Goal: Task Accomplishment & Management: Manage account settings

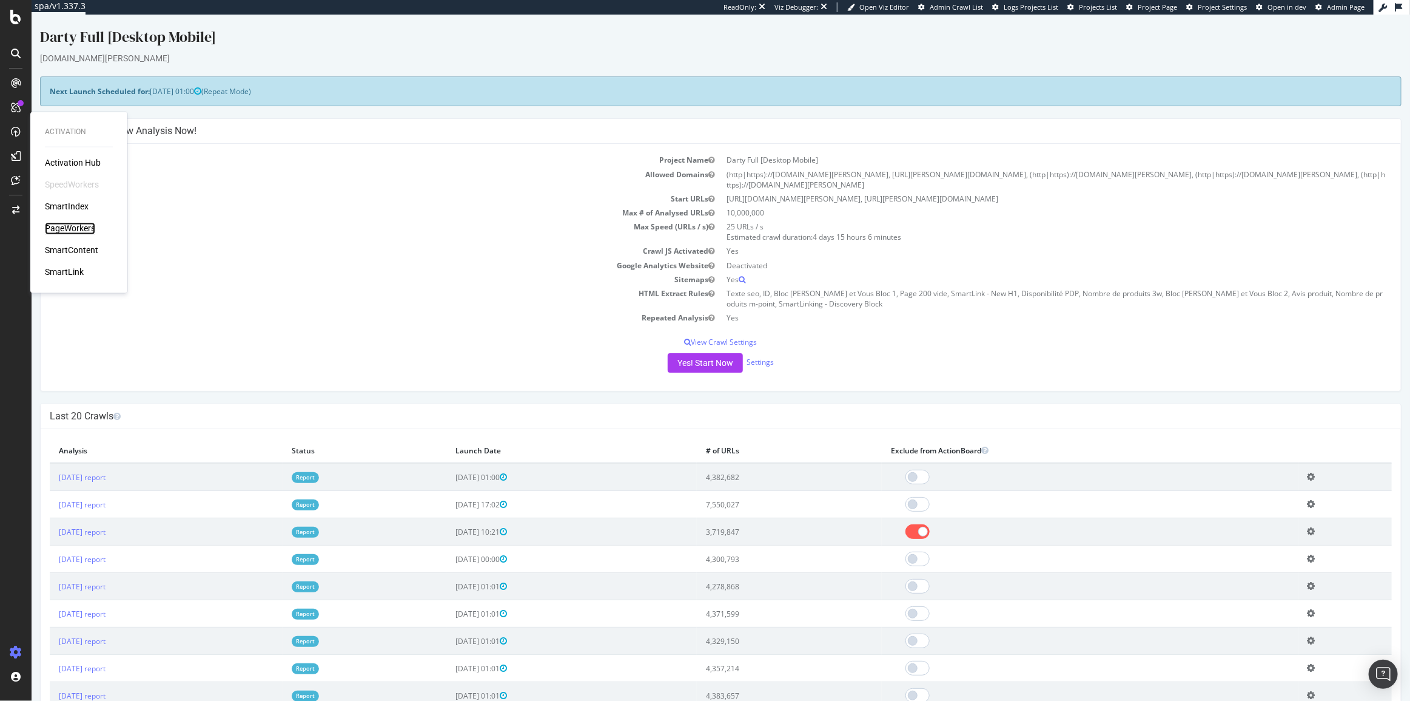
click at [75, 226] on div "PageWorkers" at bounding box center [70, 229] width 50 height 12
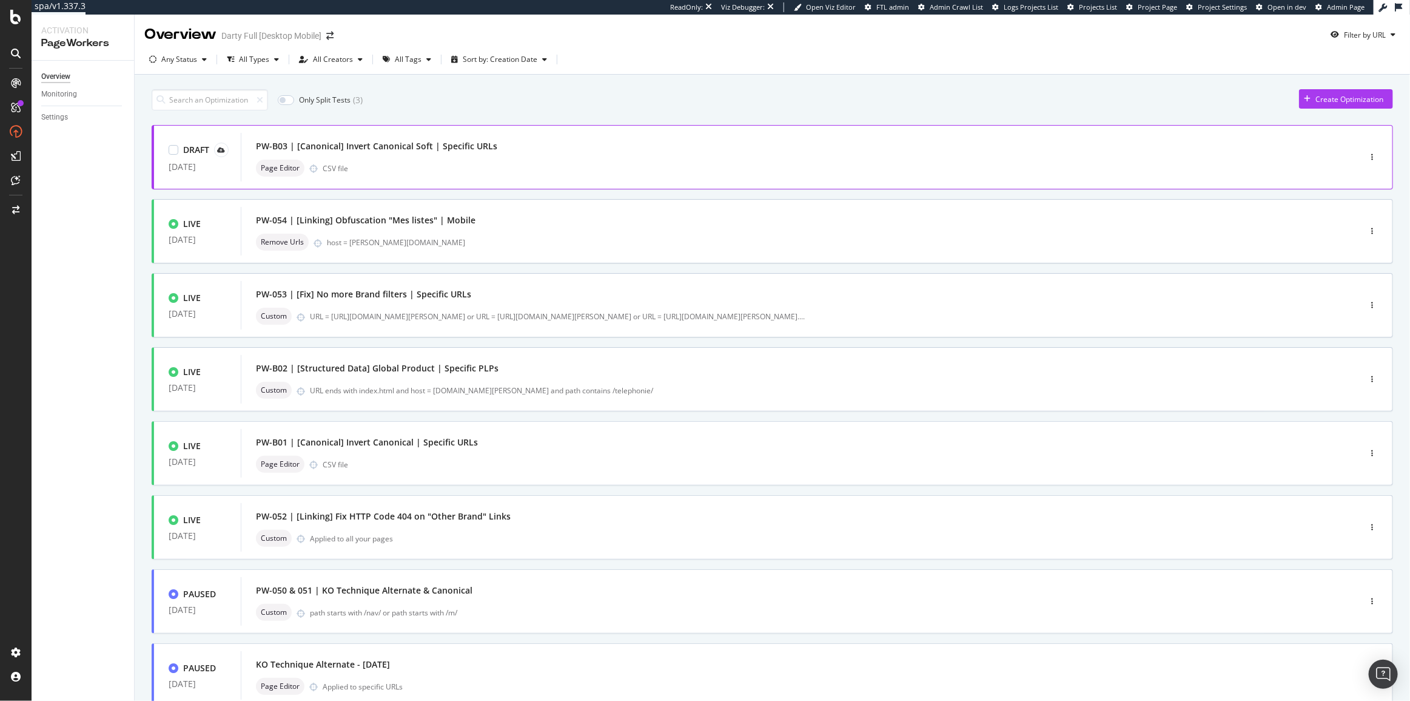
click at [522, 158] on div "PW-B03 | [Canonical] Invert Canonical Soft | Specific URLs Page Editor CSV file" at bounding box center [782, 157] width 1052 height 39
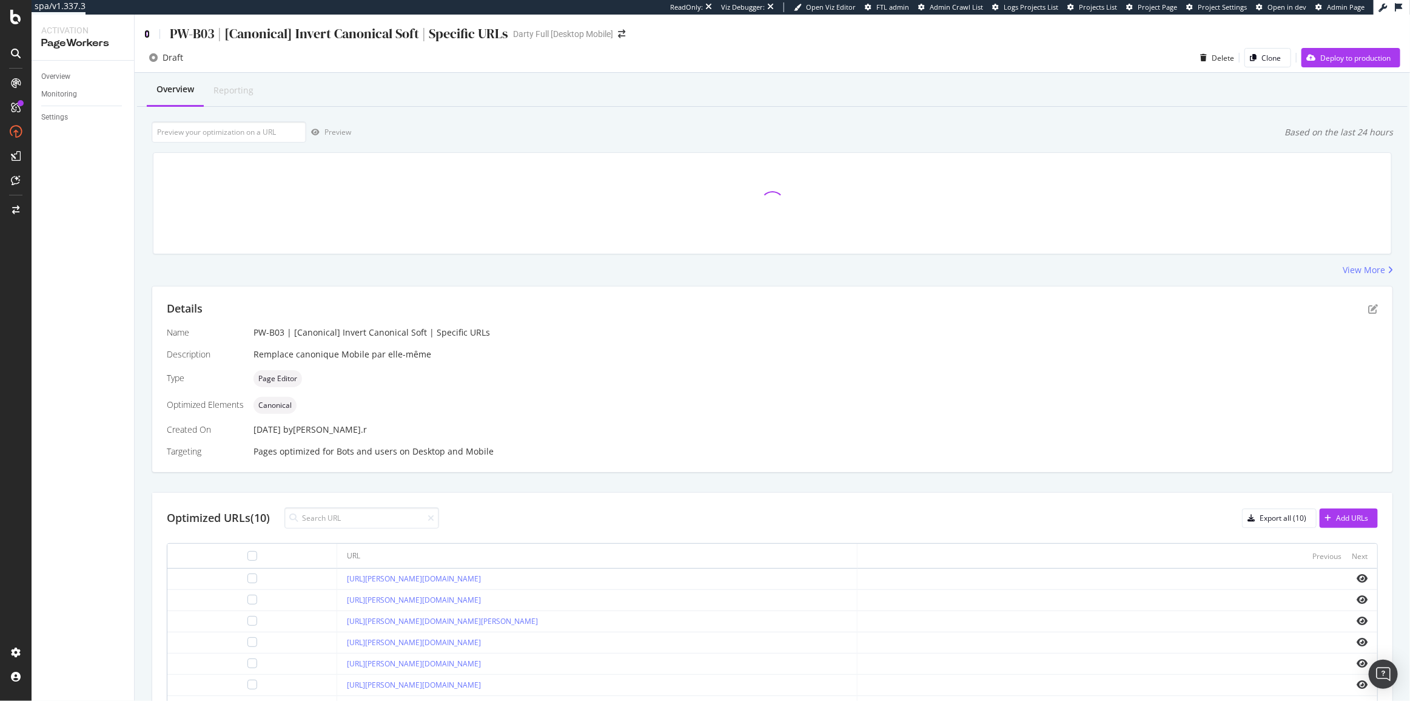
click at [146, 32] on icon at bounding box center [146, 34] width 5 height 8
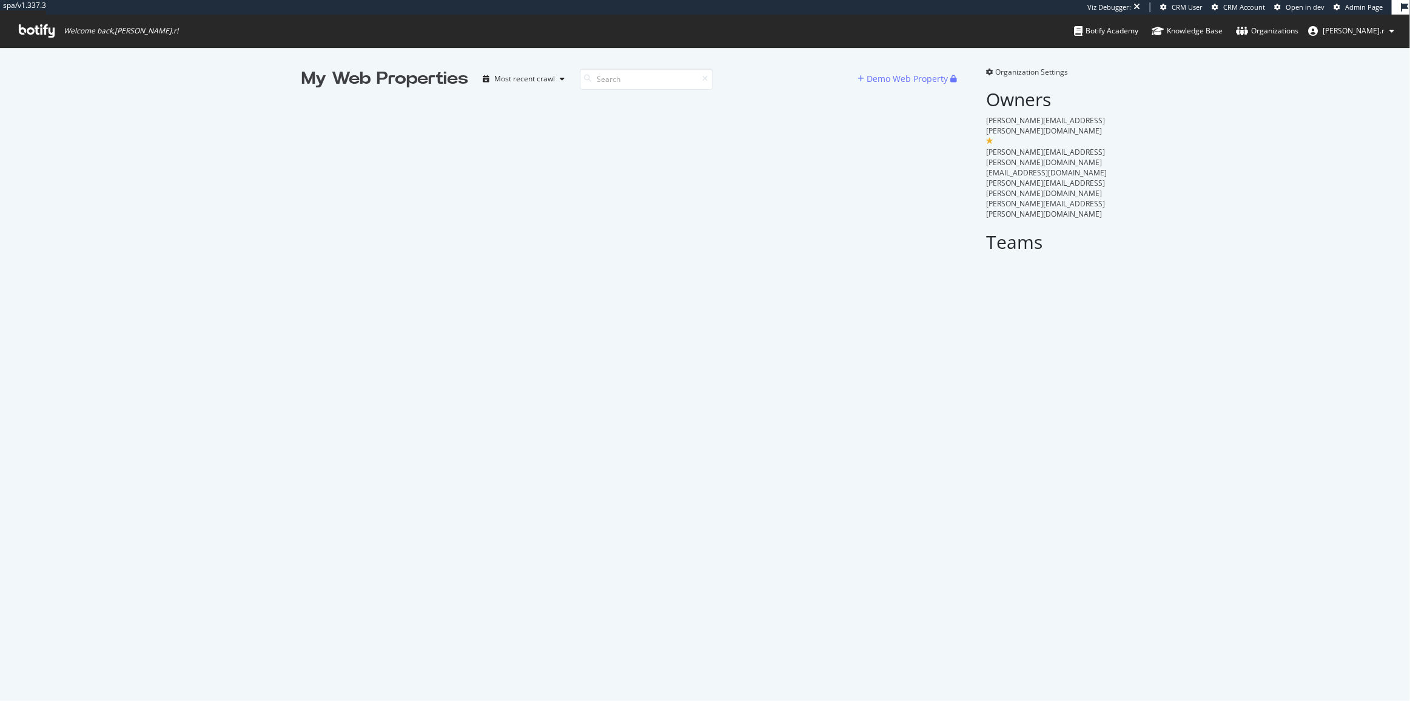
scroll to position [692, 1394]
click at [1019, 69] on span "Organization Settings" at bounding box center [1032, 72] width 73 height 10
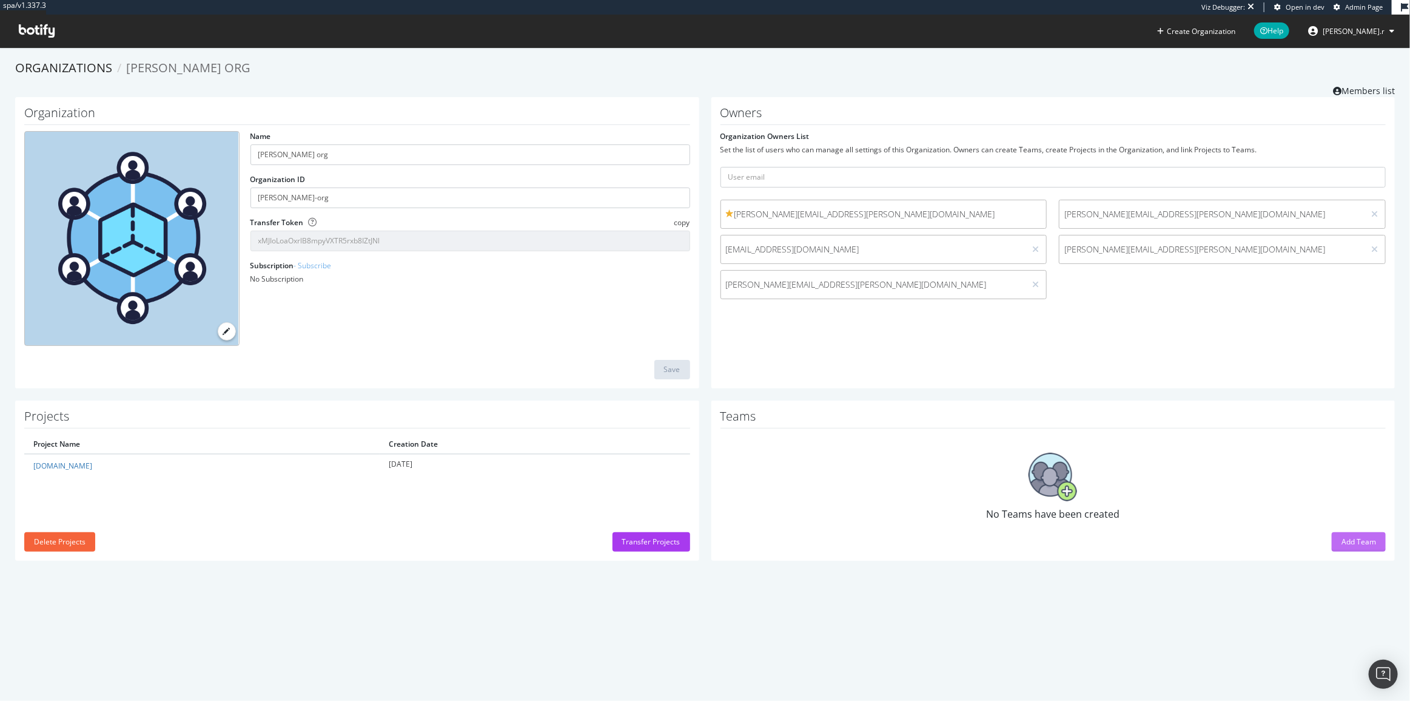
click at [1367, 536] on div "Add Team" at bounding box center [1359, 541] width 35 height 10
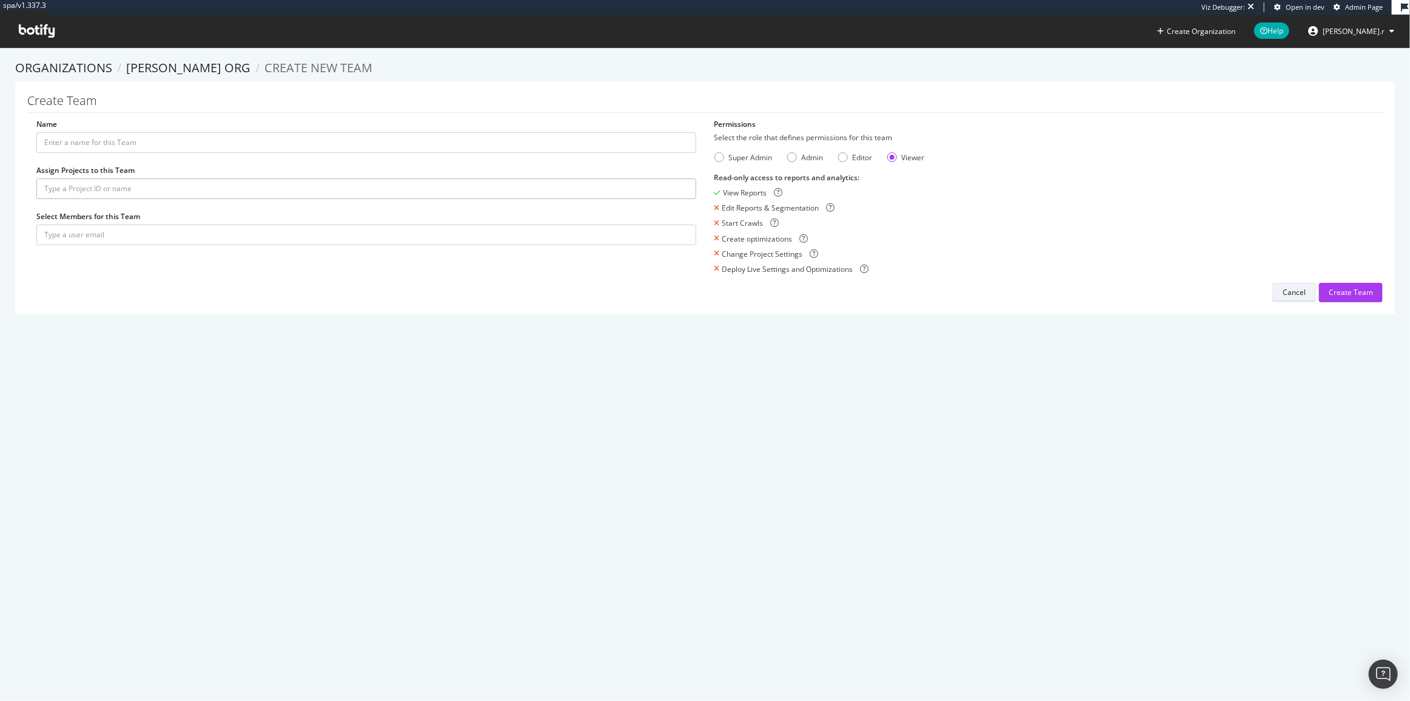
click at [1274, 291] on button "Cancel" at bounding box center [1295, 292] width 44 height 19
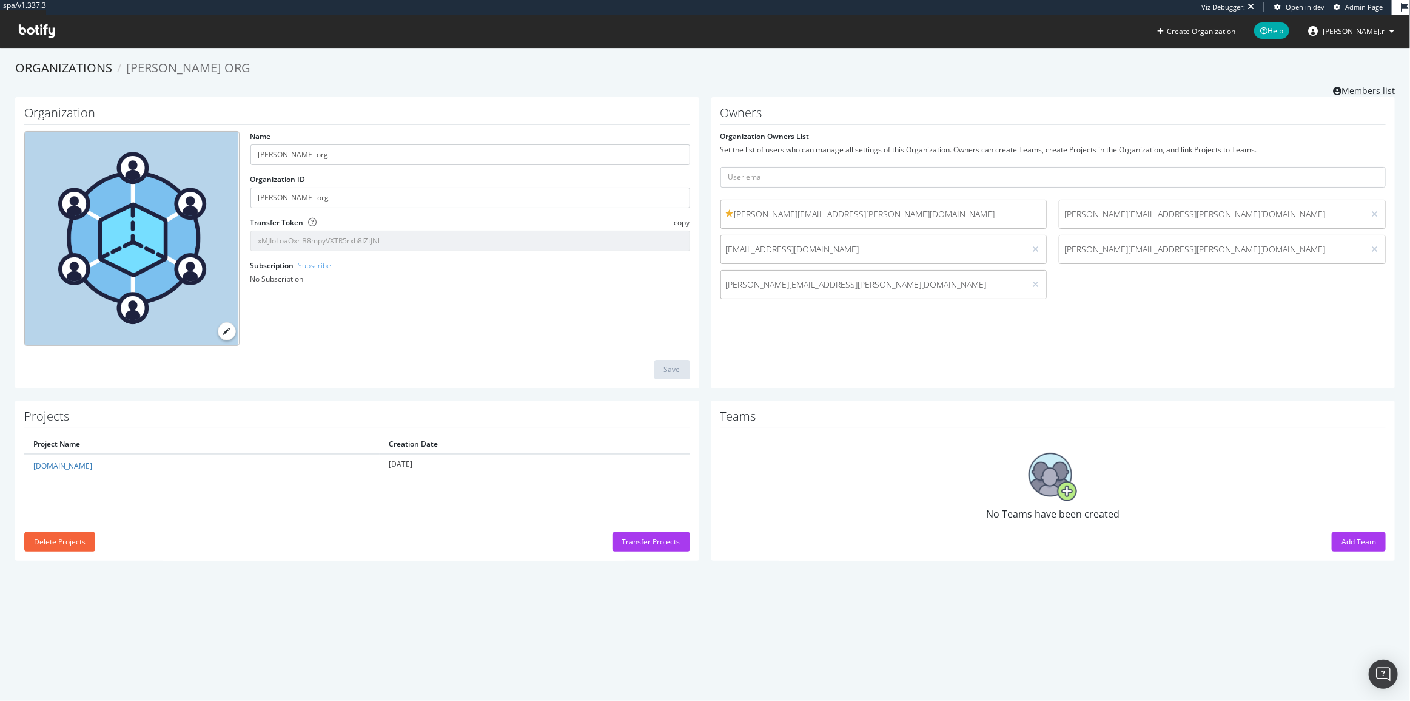
click at [1354, 92] on link "Members list" at bounding box center [1364, 89] width 62 height 15
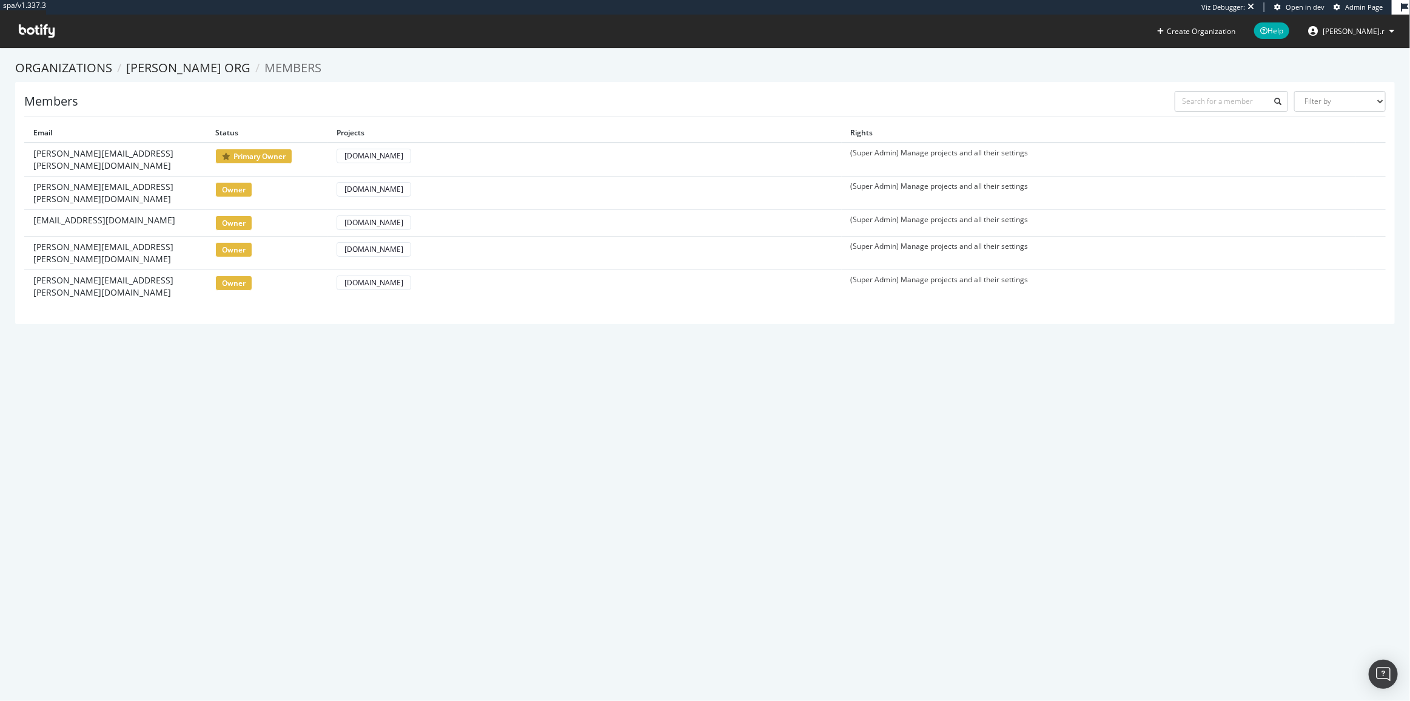
click at [379, 65] on ol "Organizations Monica Vinader org Members" at bounding box center [705, 68] width 1380 height 18
click at [347, 33] on div "spa/v1.337.3 Viz Debugger: Open in dev Admin Page Create Organization Help arth…" at bounding box center [705, 23] width 1410 height 47
